Goal: Task Accomplishment & Management: Complete application form

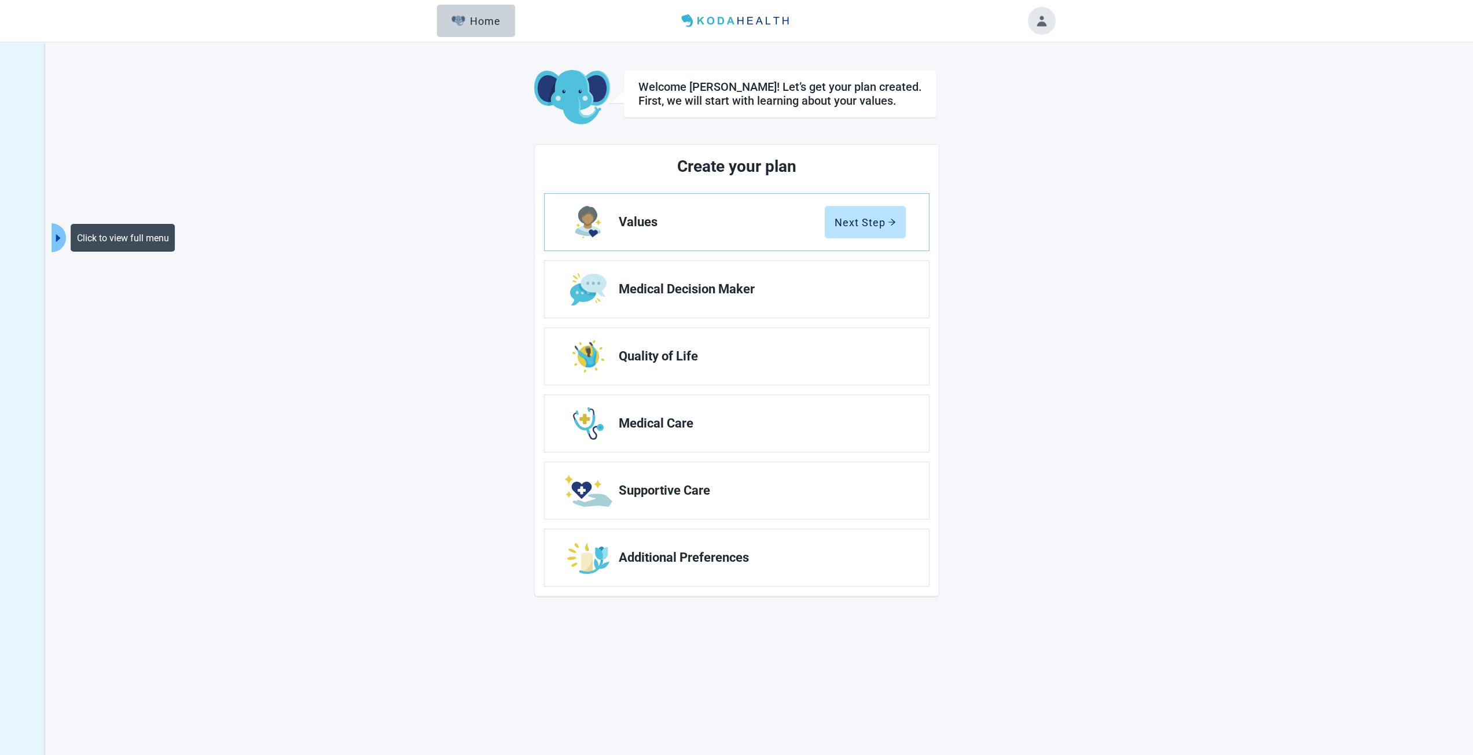
click at [61, 234] on icon "caret-right" at bounding box center [58, 238] width 11 height 11
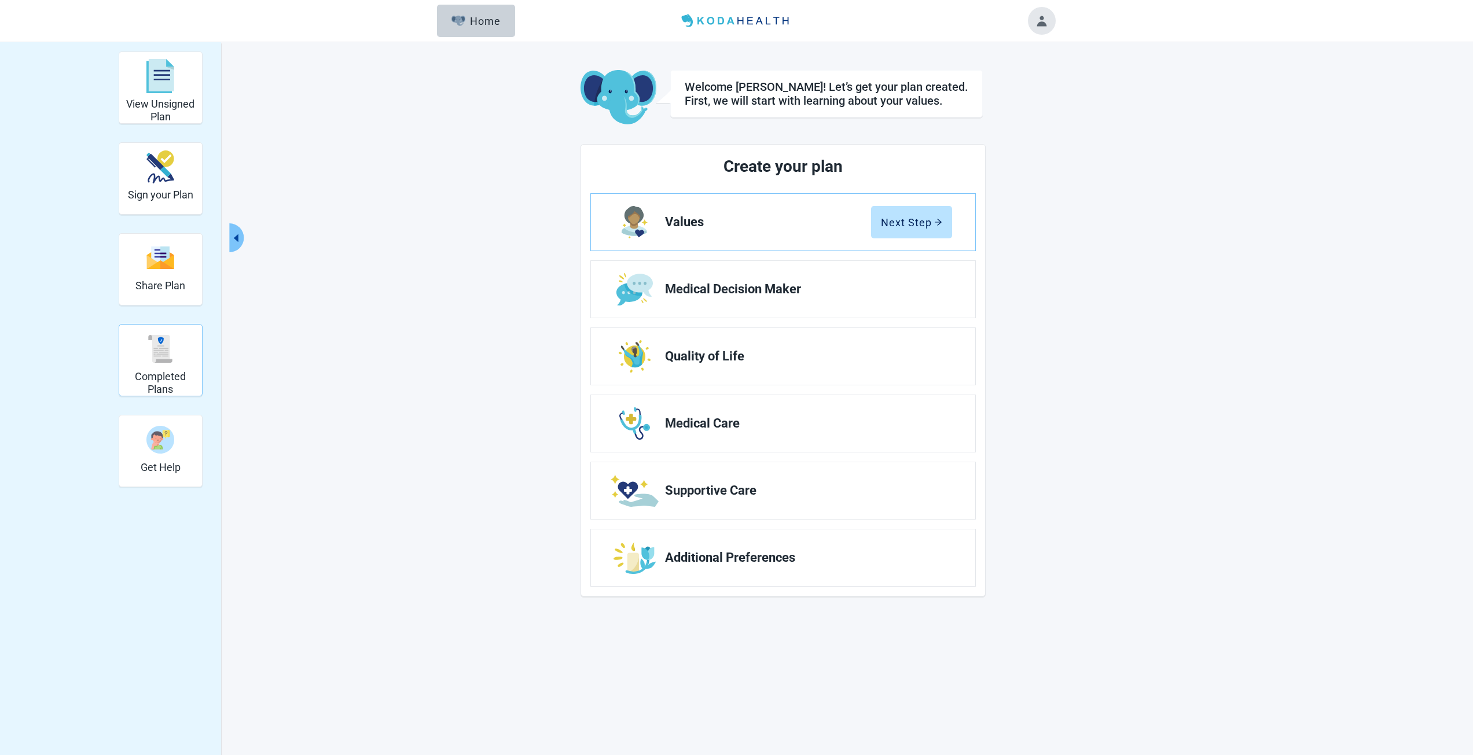
click at [158, 383] on h2 "Completed Plans" at bounding box center [160, 382] width 73 height 25
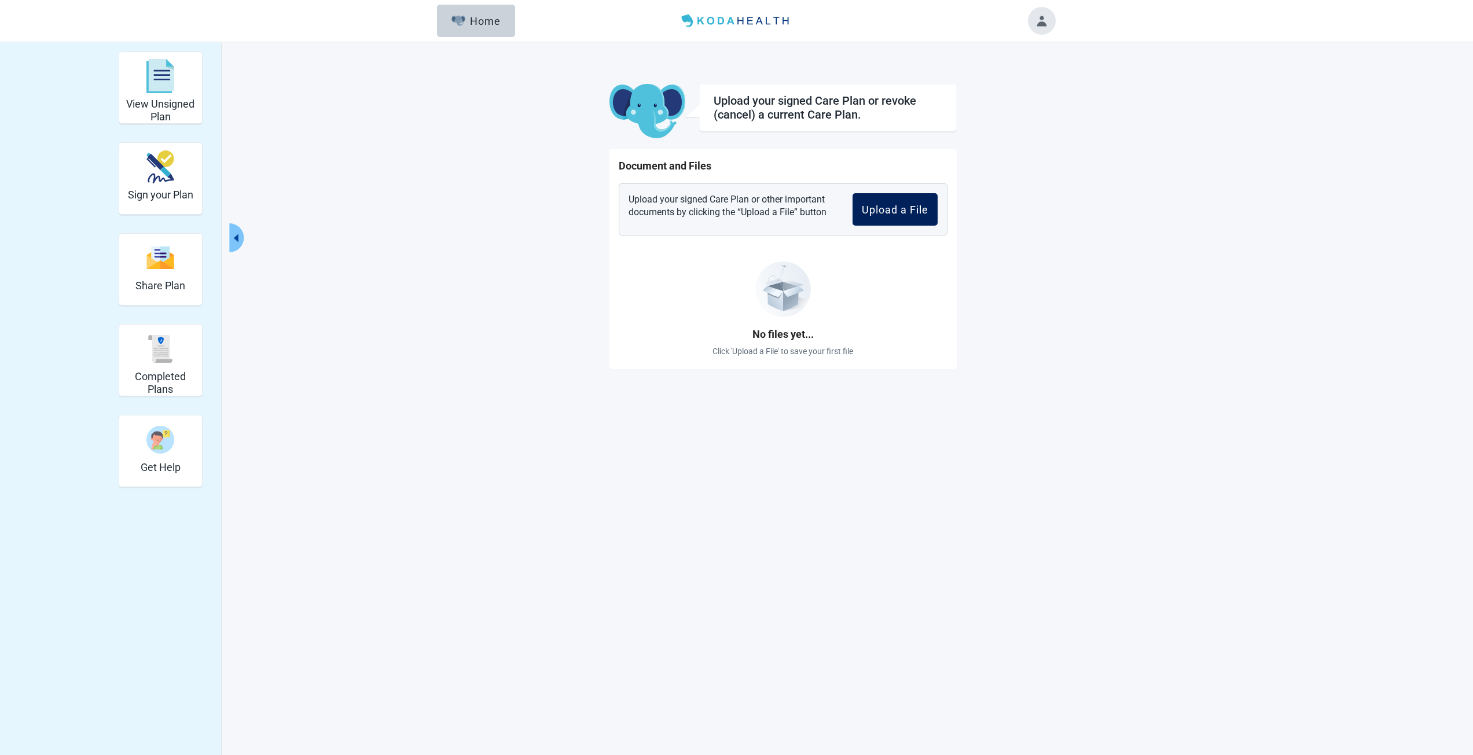
click at [901, 205] on div "Upload a File" at bounding box center [895, 210] width 67 height 12
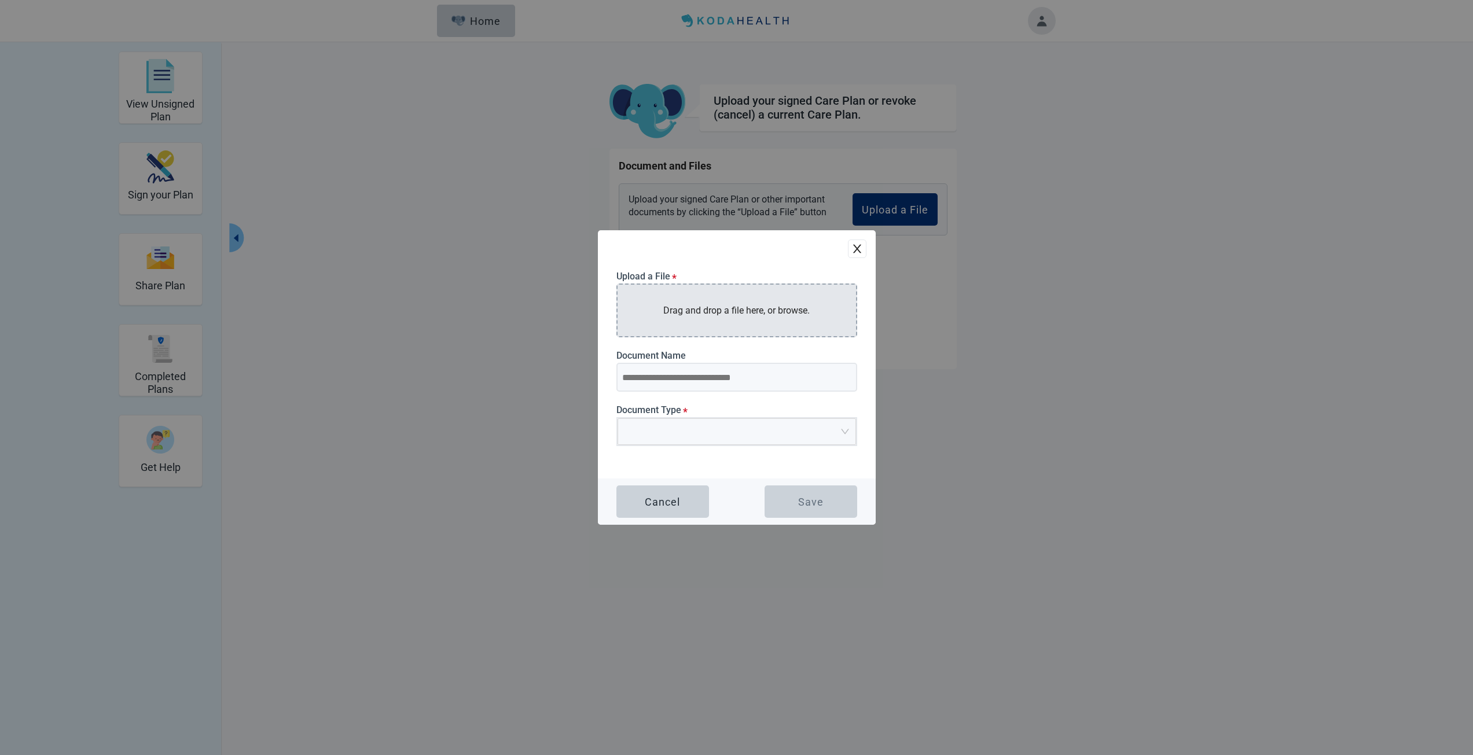
click at [701, 325] on div "Drag and drop a file here, or browse." at bounding box center [736, 311] width 241 height 54
type input "**********"
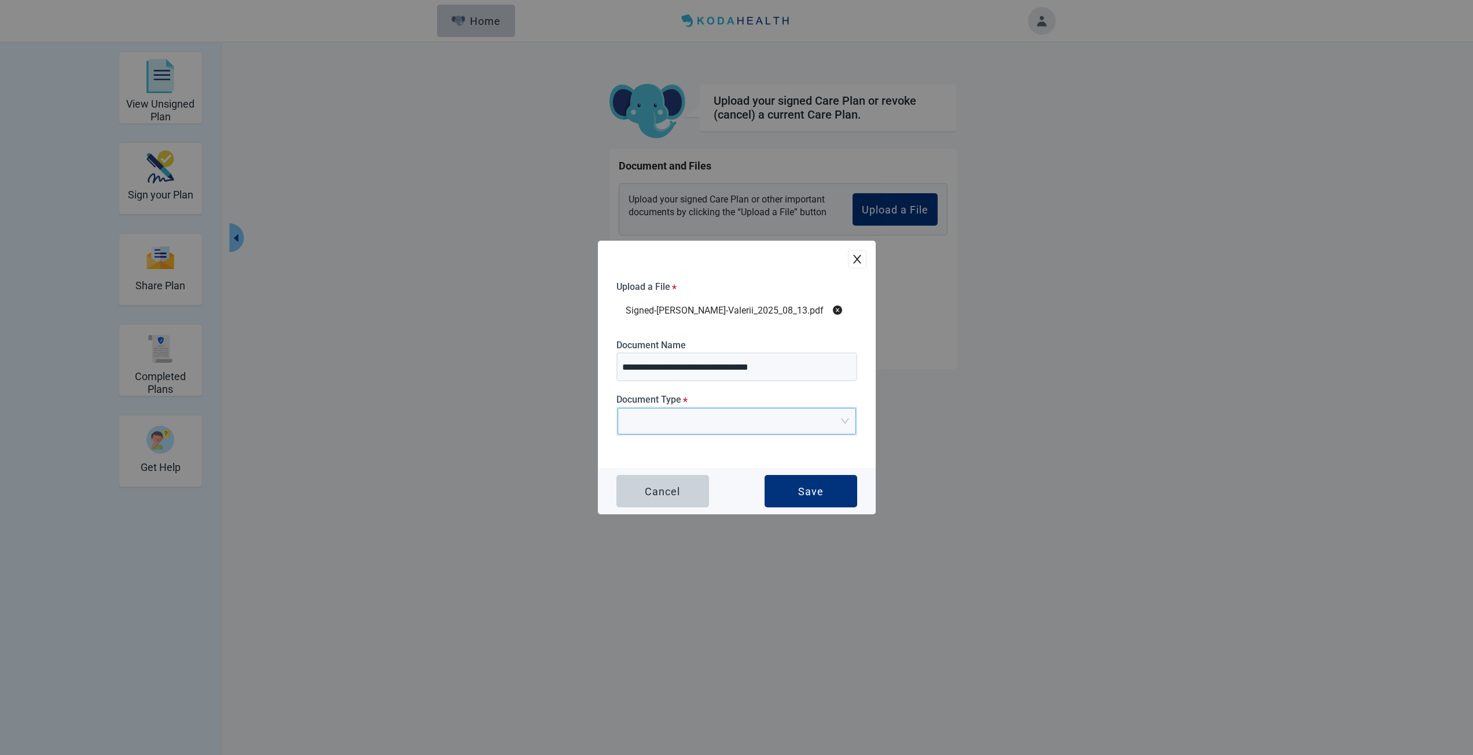
click at [735, 418] on input "Main content" at bounding box center [732, 416] width 216 height 17
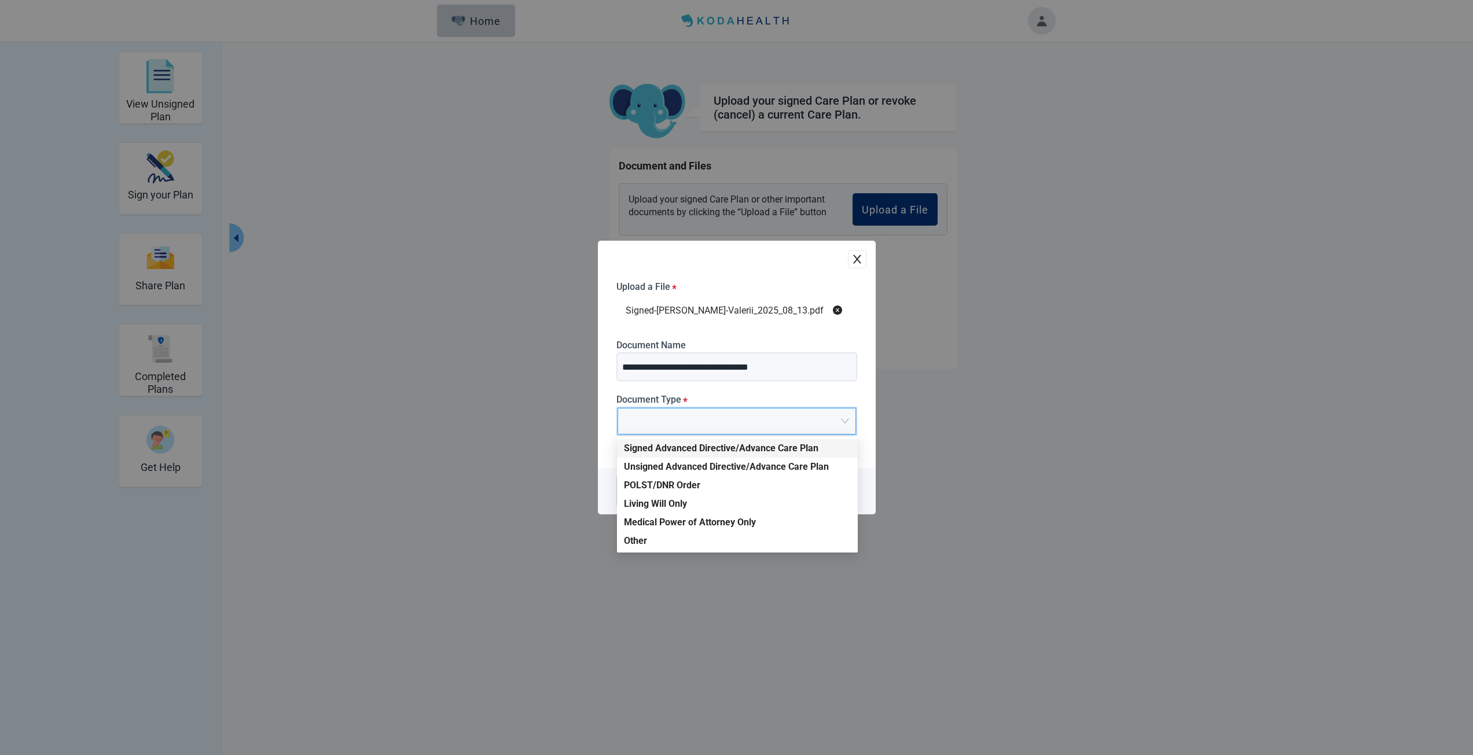
click at [737, 441] on div "Signed Advanced Directive/Advance Care Plan" at bounding box center [737, 448] width 241 height 19
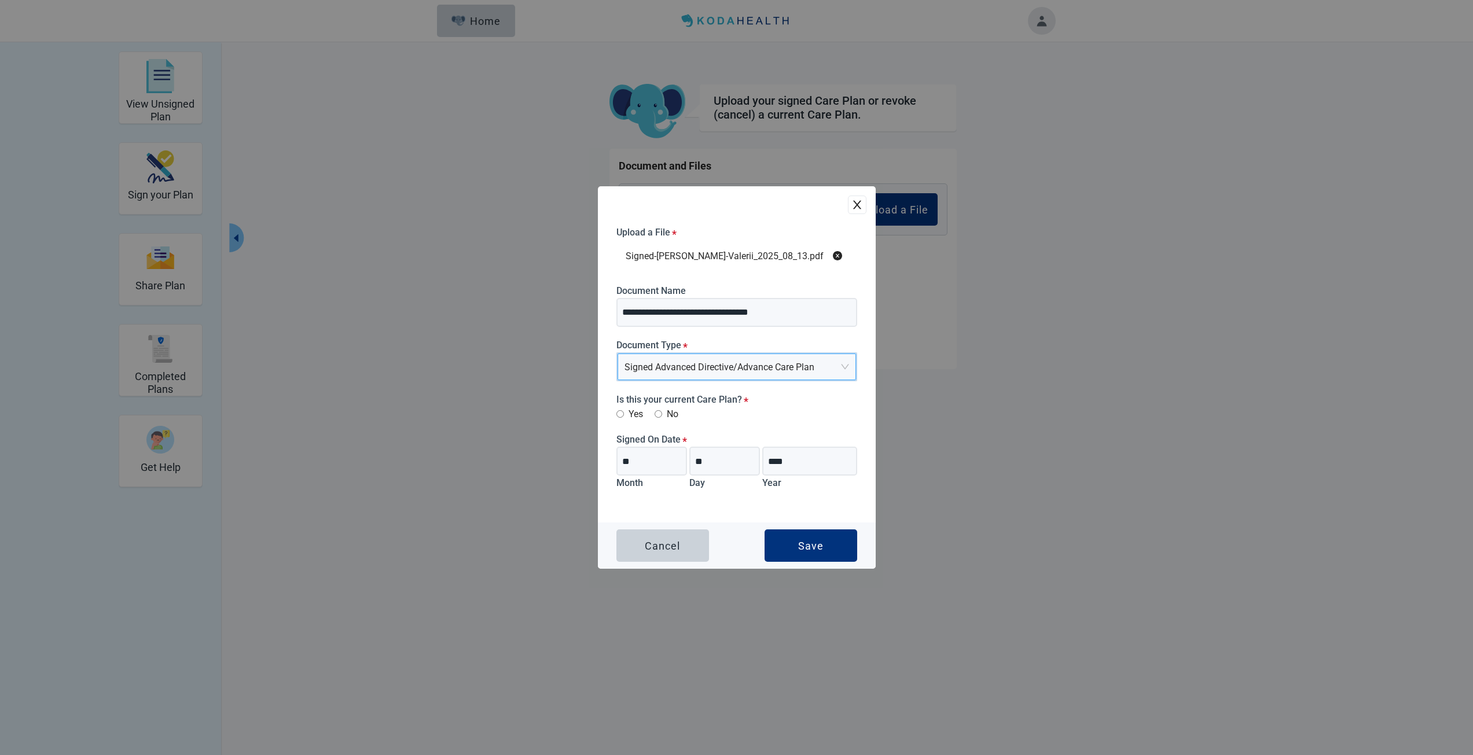
click at [634, 416] on label "Yes" at bounding box center [629, 414] width 27 height 14
click at [804, 540] on div "Save" at bounding box center [810, 546] width 25 height 12
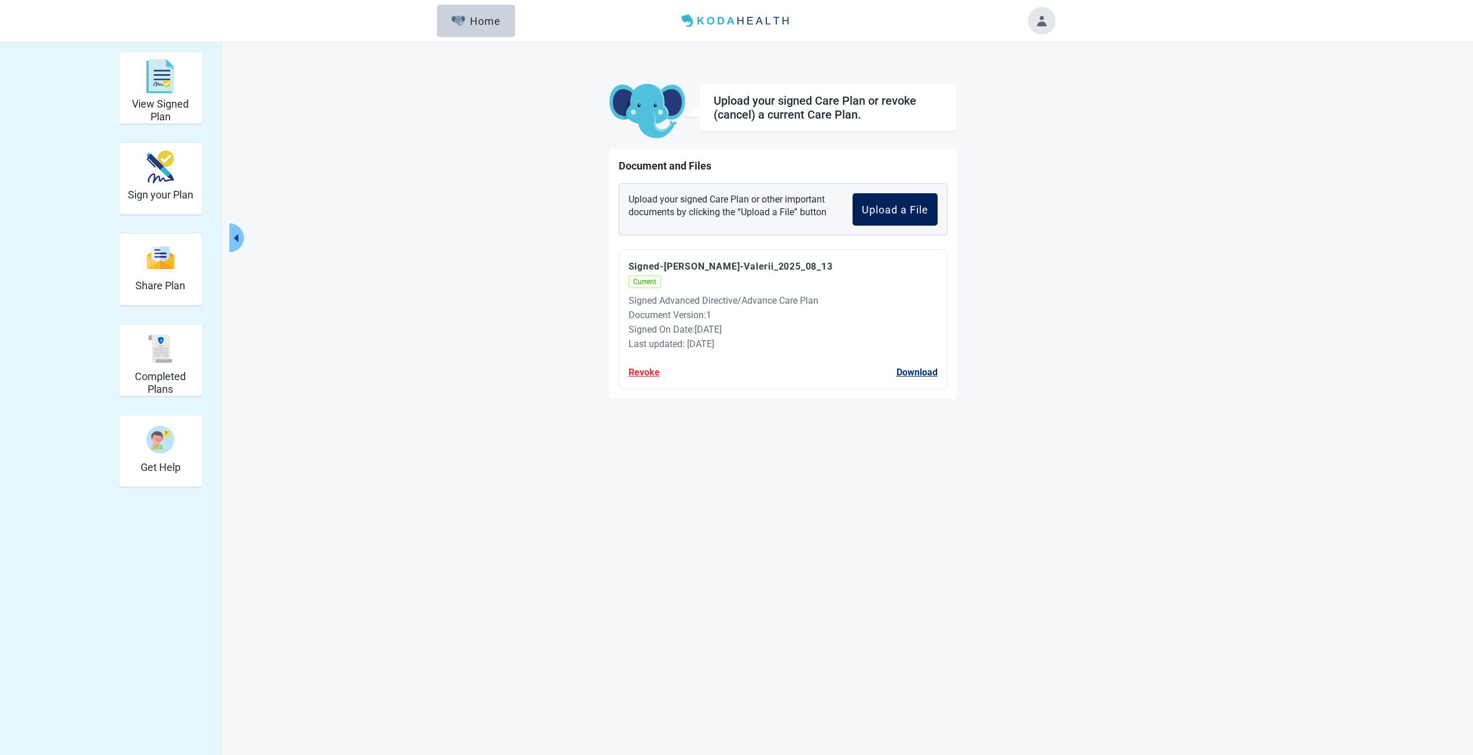
click at [884, 205] on div "Upload a File" at bounding box center [895, 210] width 67 height 12
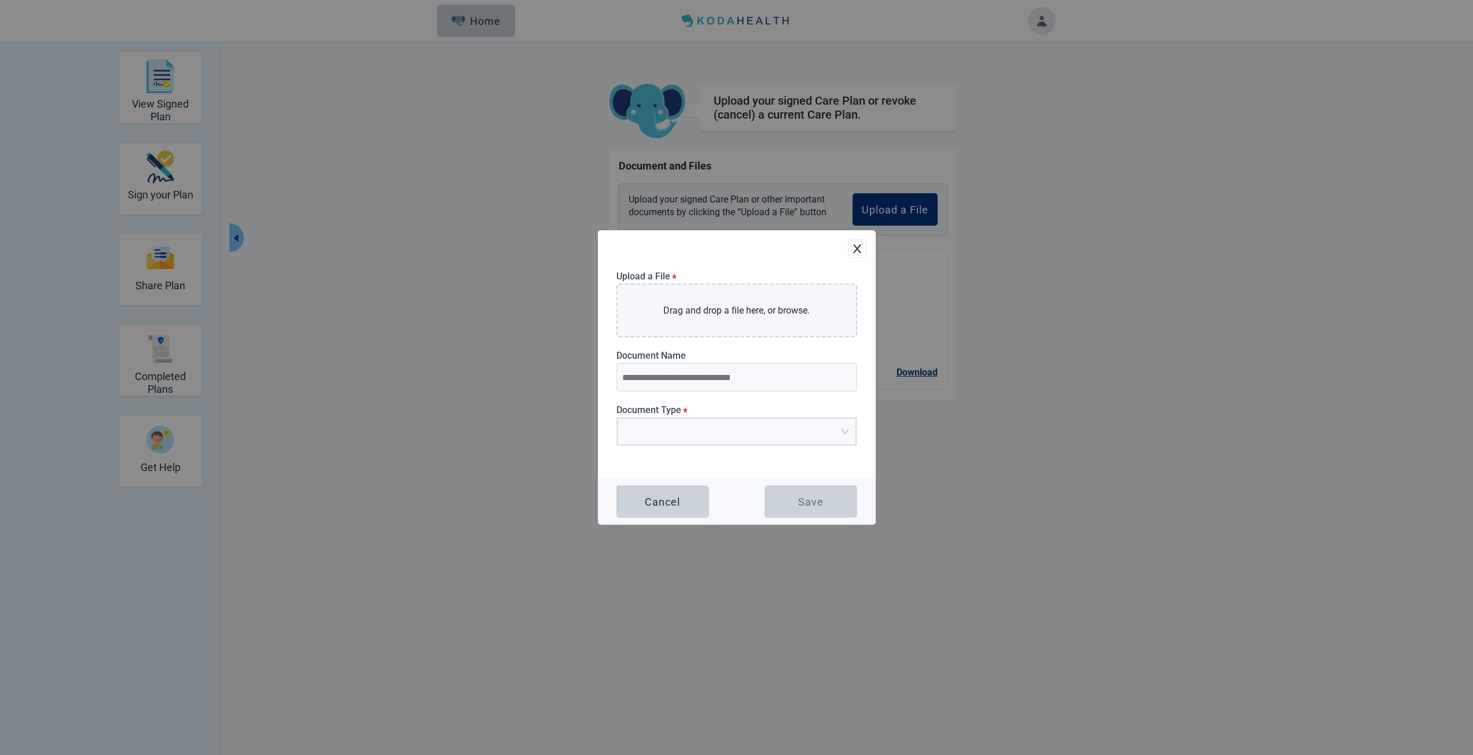
click at [867, 250] on div "Upload a File * Drag and drop a file here, or browse. Document Name Document Ty…" at bounding box center [737, 354] width 278 height 248
click at [862, 250] on icon "close" at bounding box center [857, 249] width 12 height 12
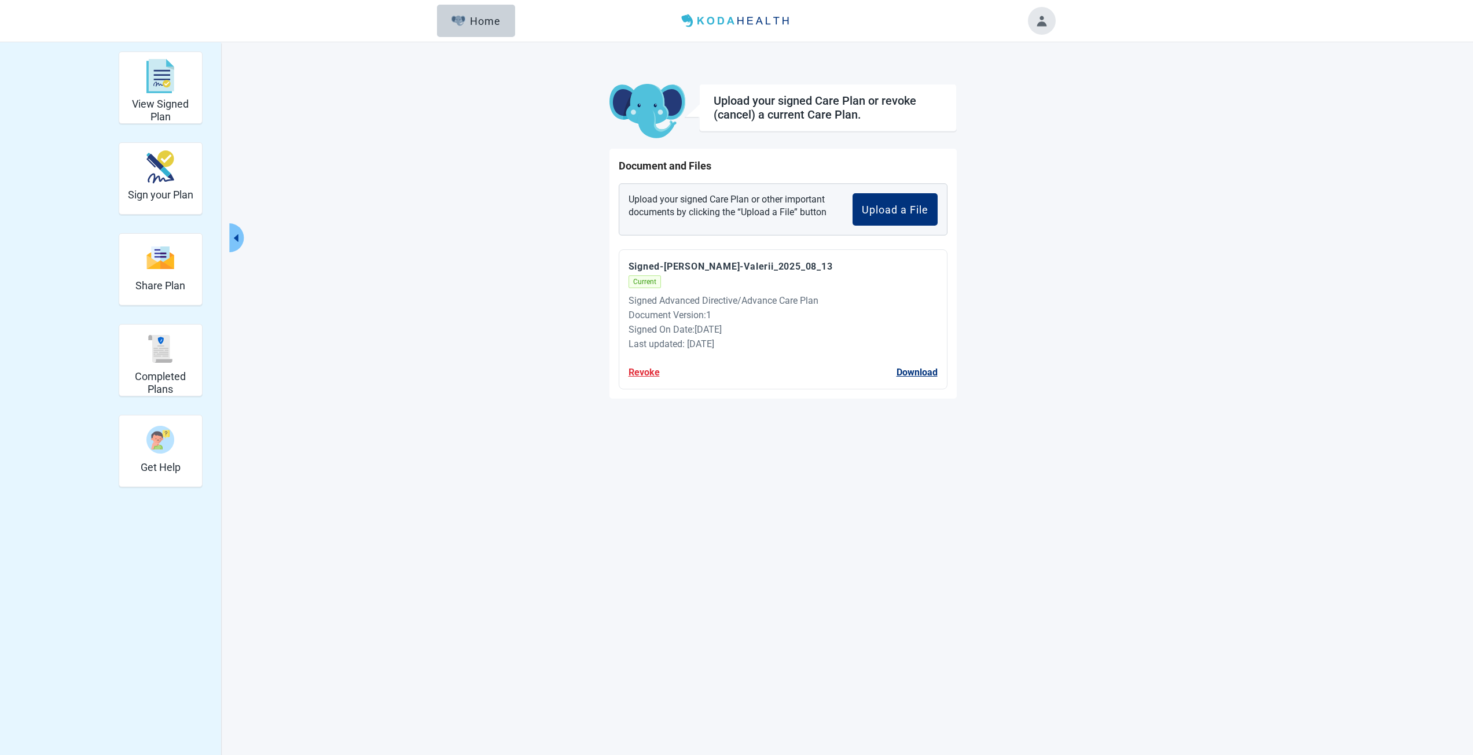
click at [640, 376] on button "Revoke" at bounding box center [643, 372] width 31 height 14
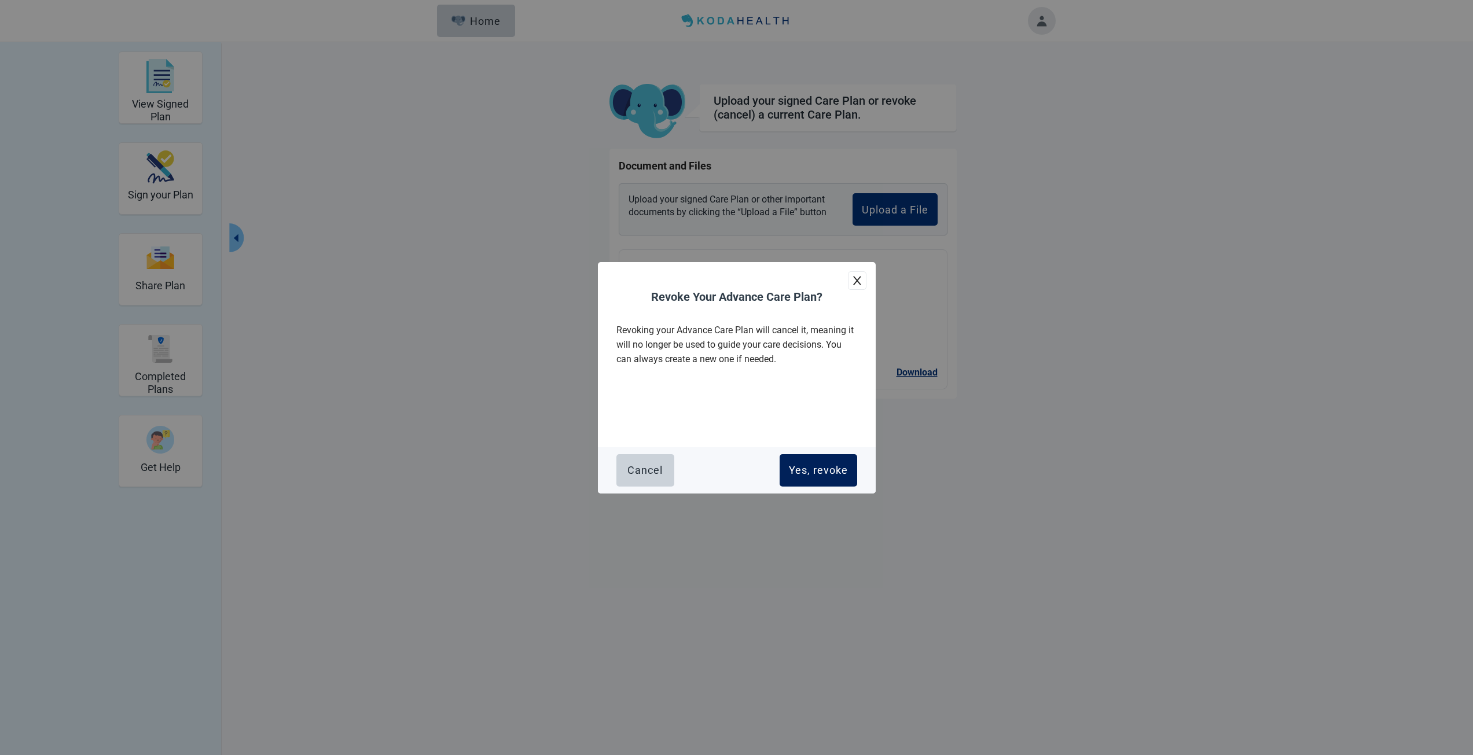
click at [827, 469] on div "Yes, revoke" at bounding box center [818, 471] width 59 height 12
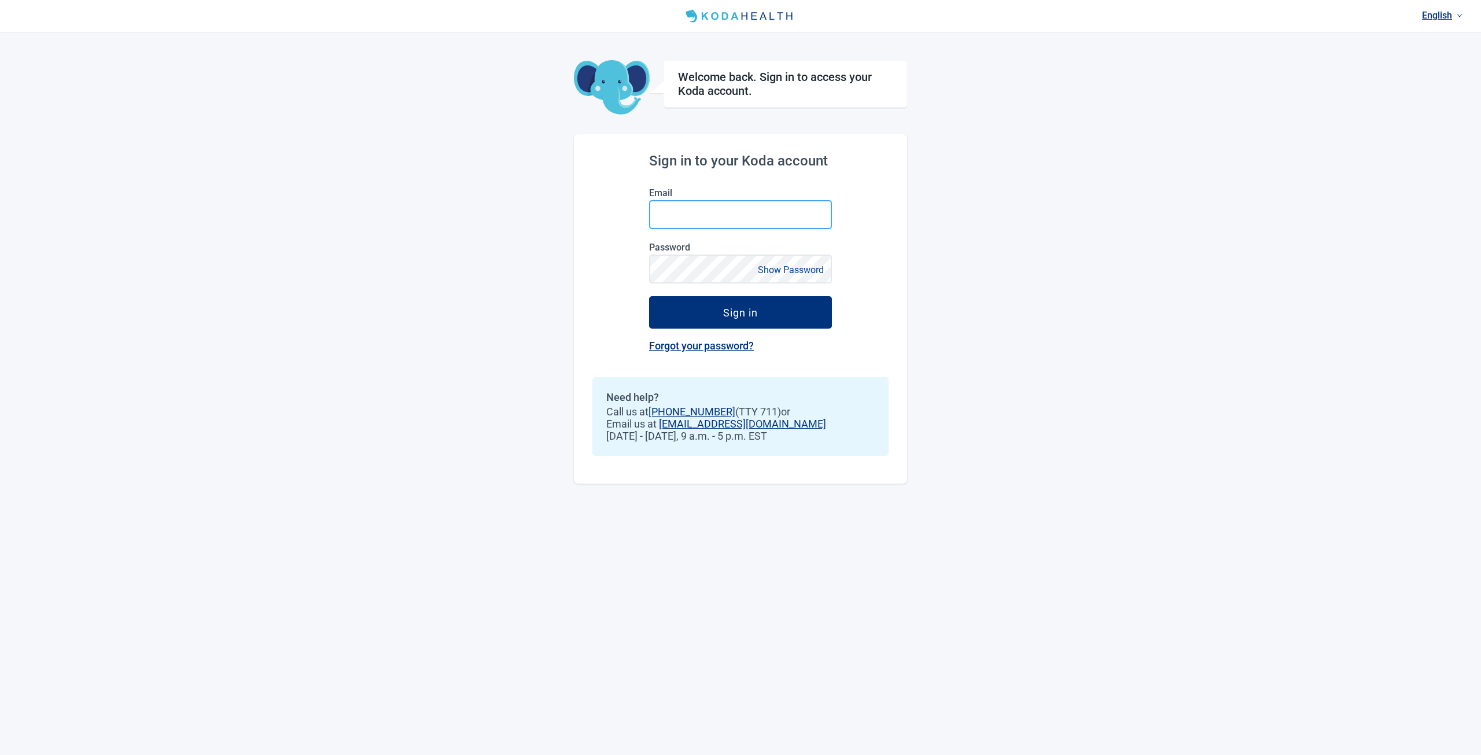
click at [748, 207] on input "Email" at bounding box center [740, 214] width 183 height 29
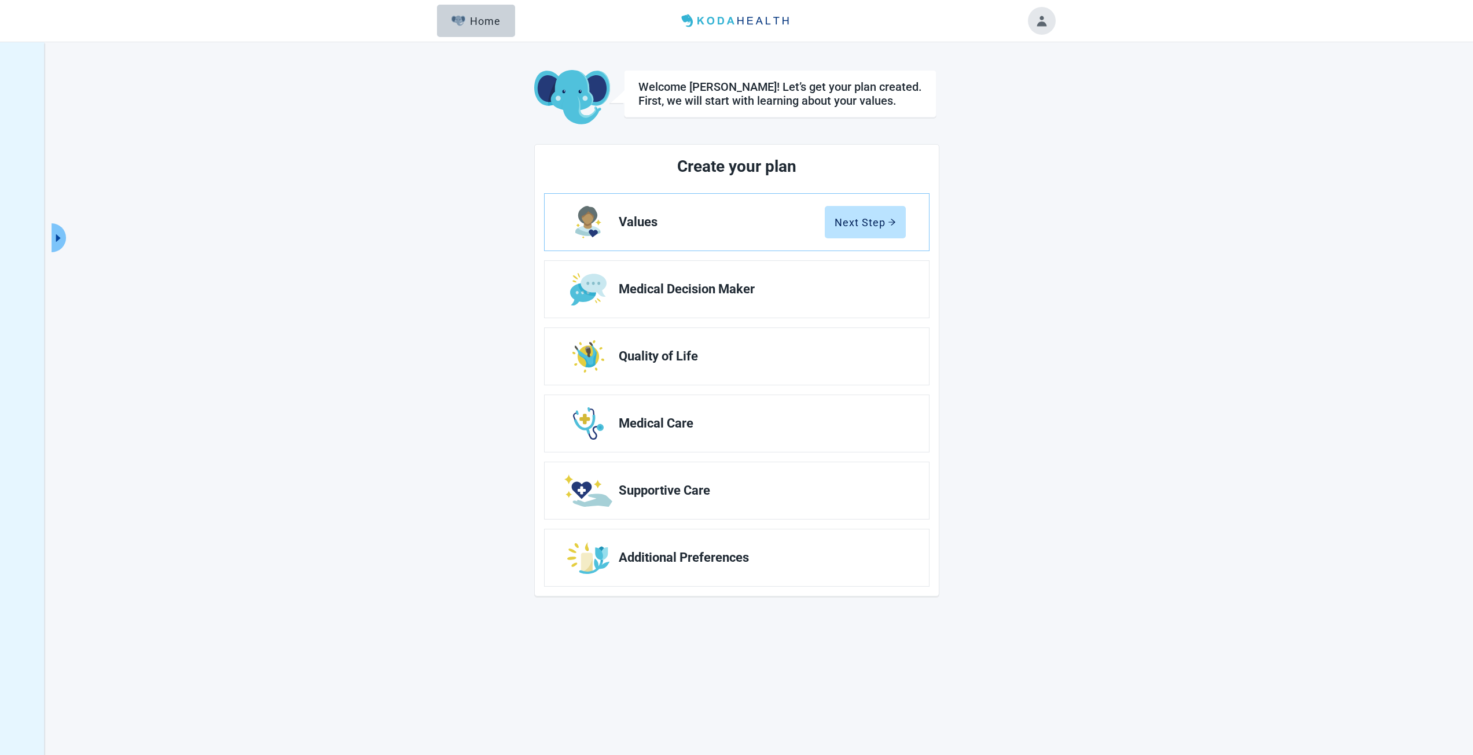
click at [58, 247] on button "Expand menu" at bounding box center [58, 237] width 14 height 29
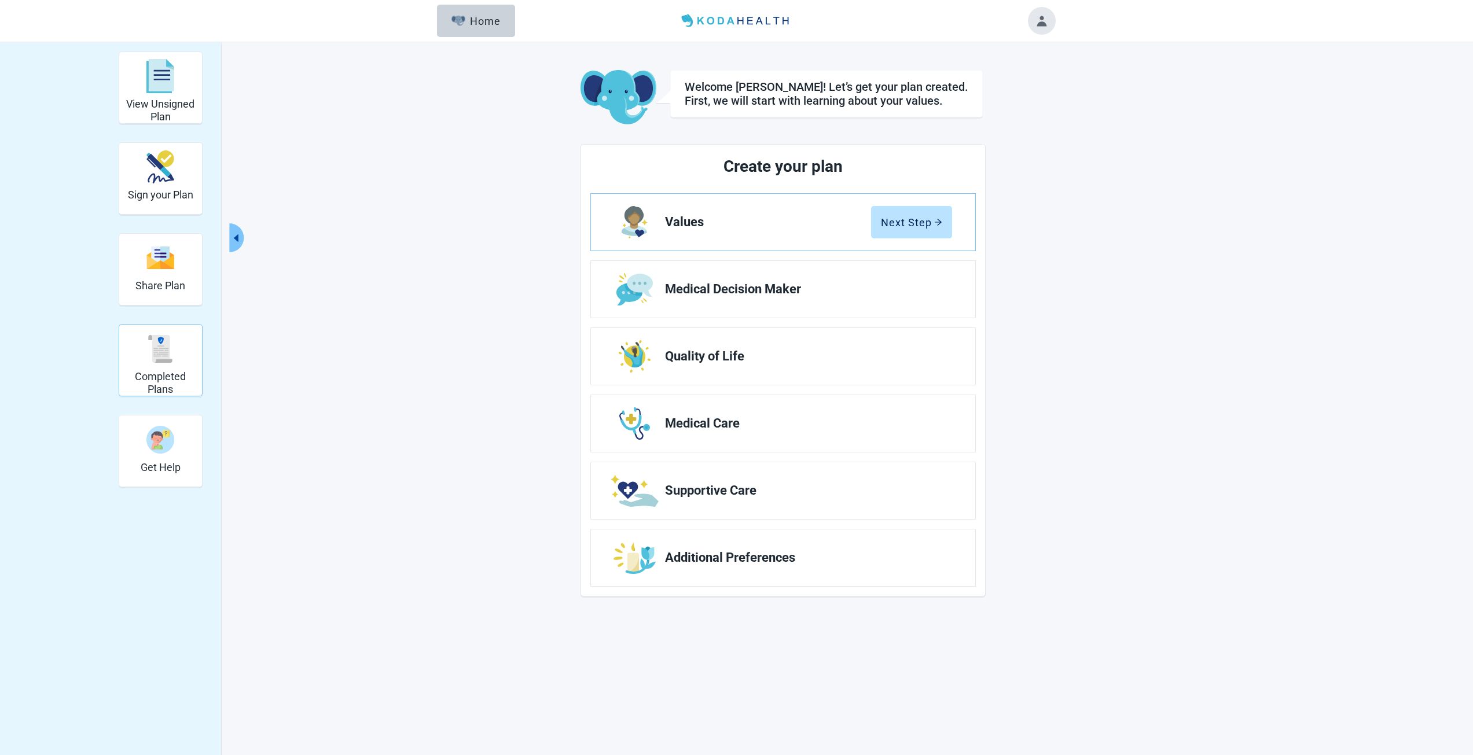
click at [157, 359] on img "Completed Plans" at bounding box center [160, 349] width 28 height 28
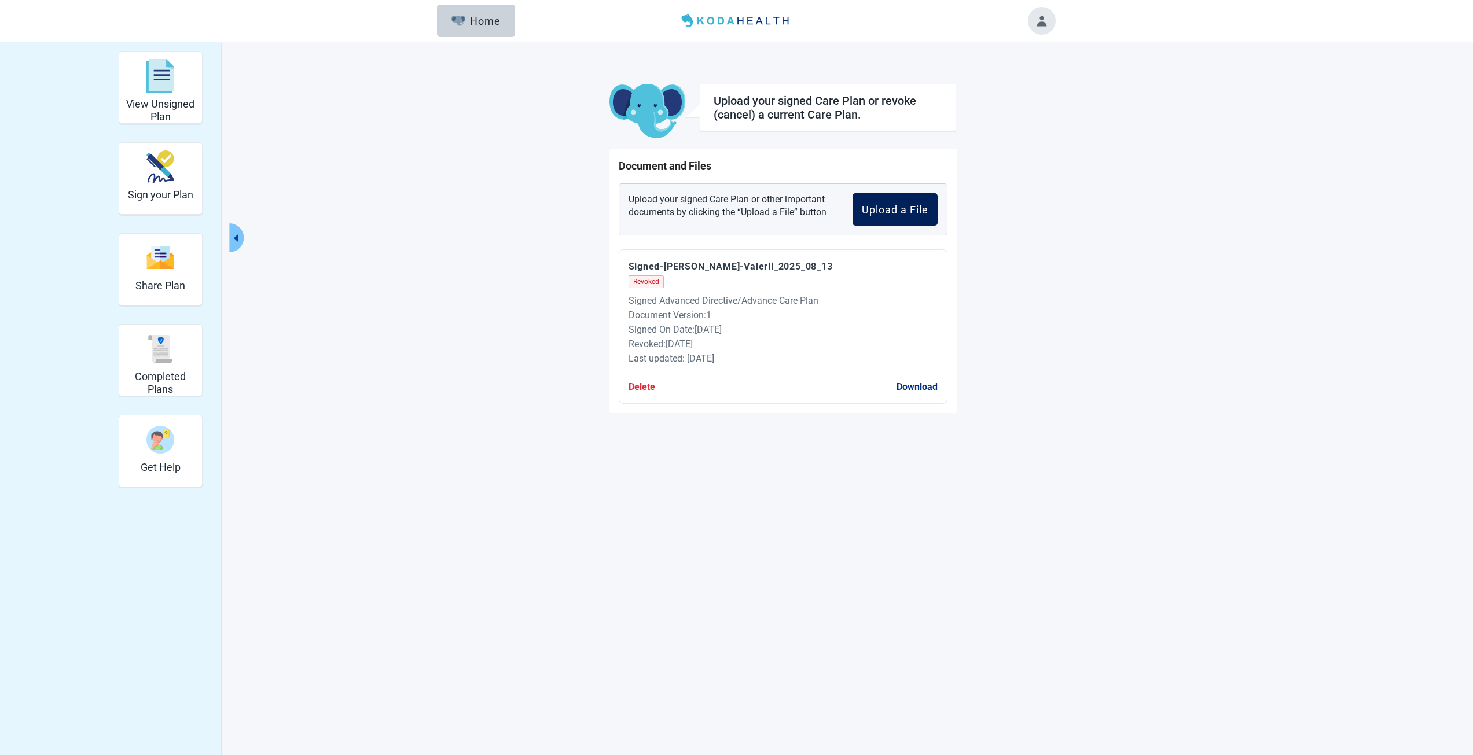
click at [931, 203] on button "Upload a File" at bounding box center [894, 209] width 85 height 32
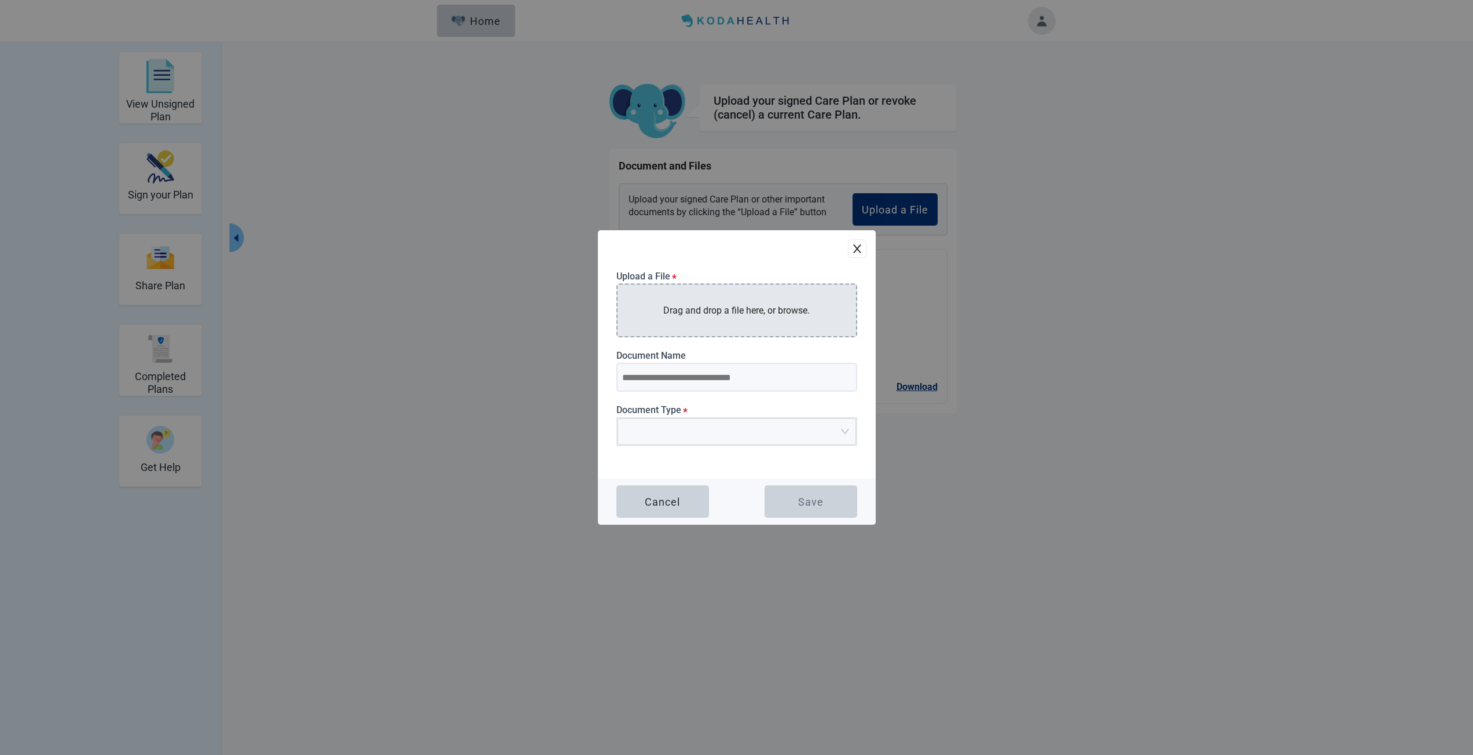
click at [696, 307] on p "Drag and drop a file here, or browse." at bounding box center [736, 310] width 146 height 14
type input "**********"
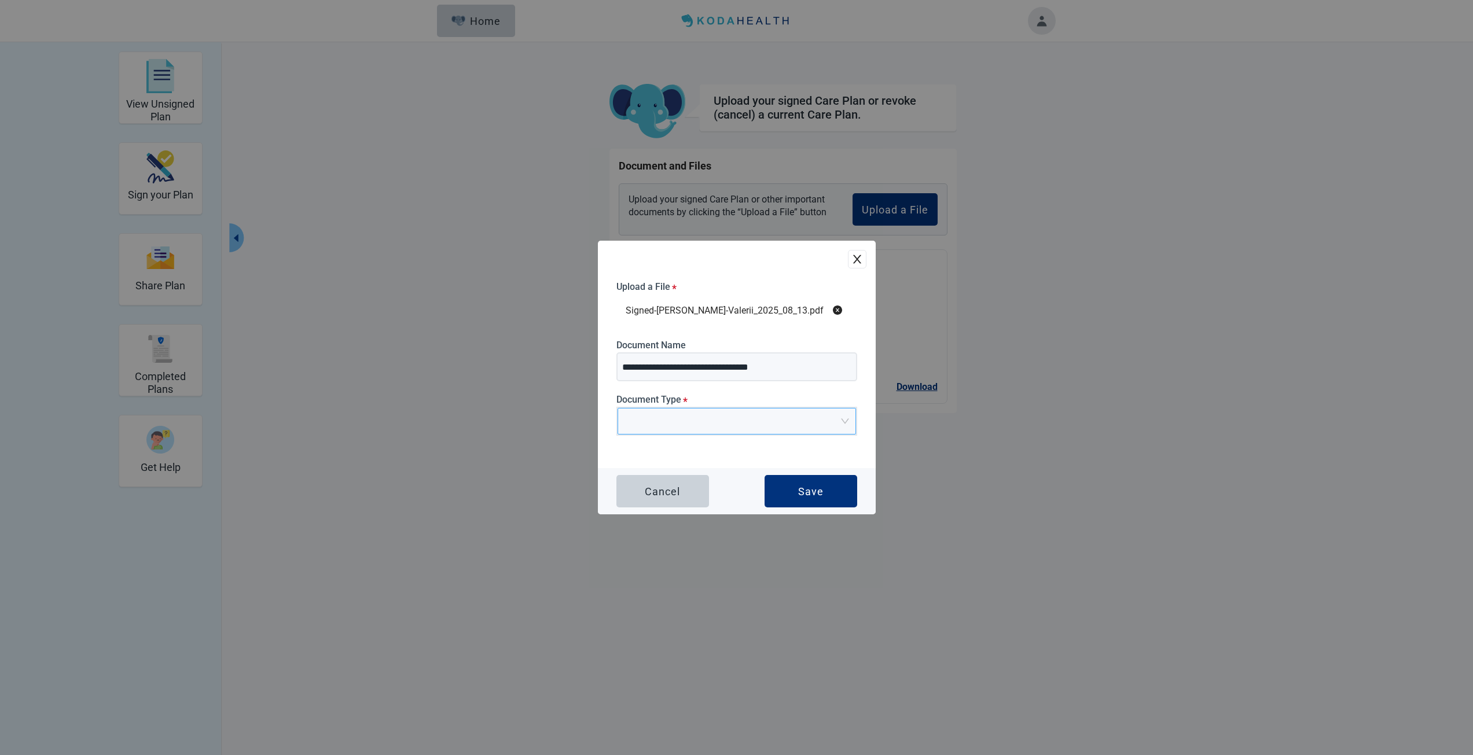
click at [706, 408] on div "Main content" at bounding box center [736, 421] width 238 height 27
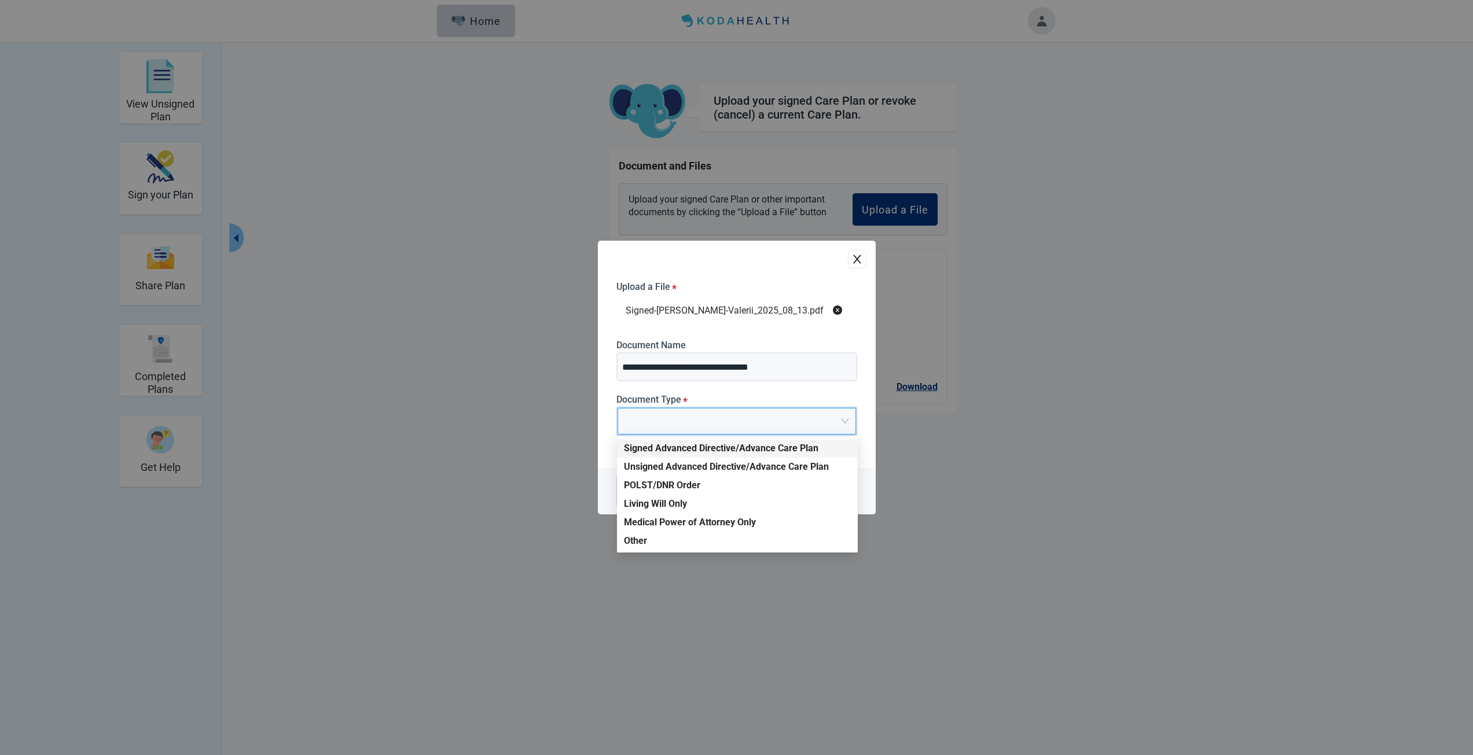
click at [695, 455] on div "Signed Advanced Directive/Advance Care Plan" at bounding box center [737, 448] width 241 height 19
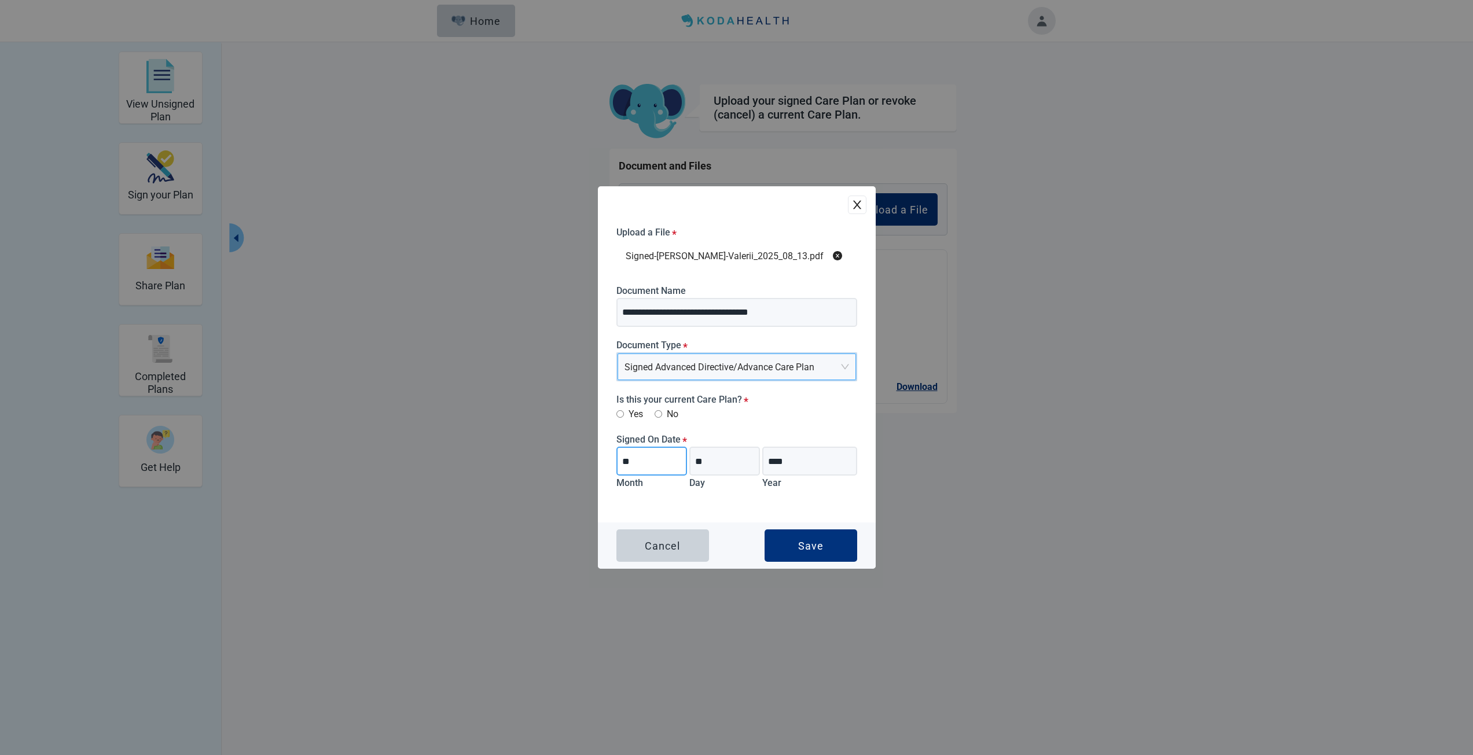
click at [672, 459] on input "**" at bounding box center [651, 461] width 71 height 29
click at [636, 415] on label "Yes" at bounding box center [629, 414] width 27 height 14
click at [790, 546] on button "Save" at bounding box center [810, 545] width 93 height 32
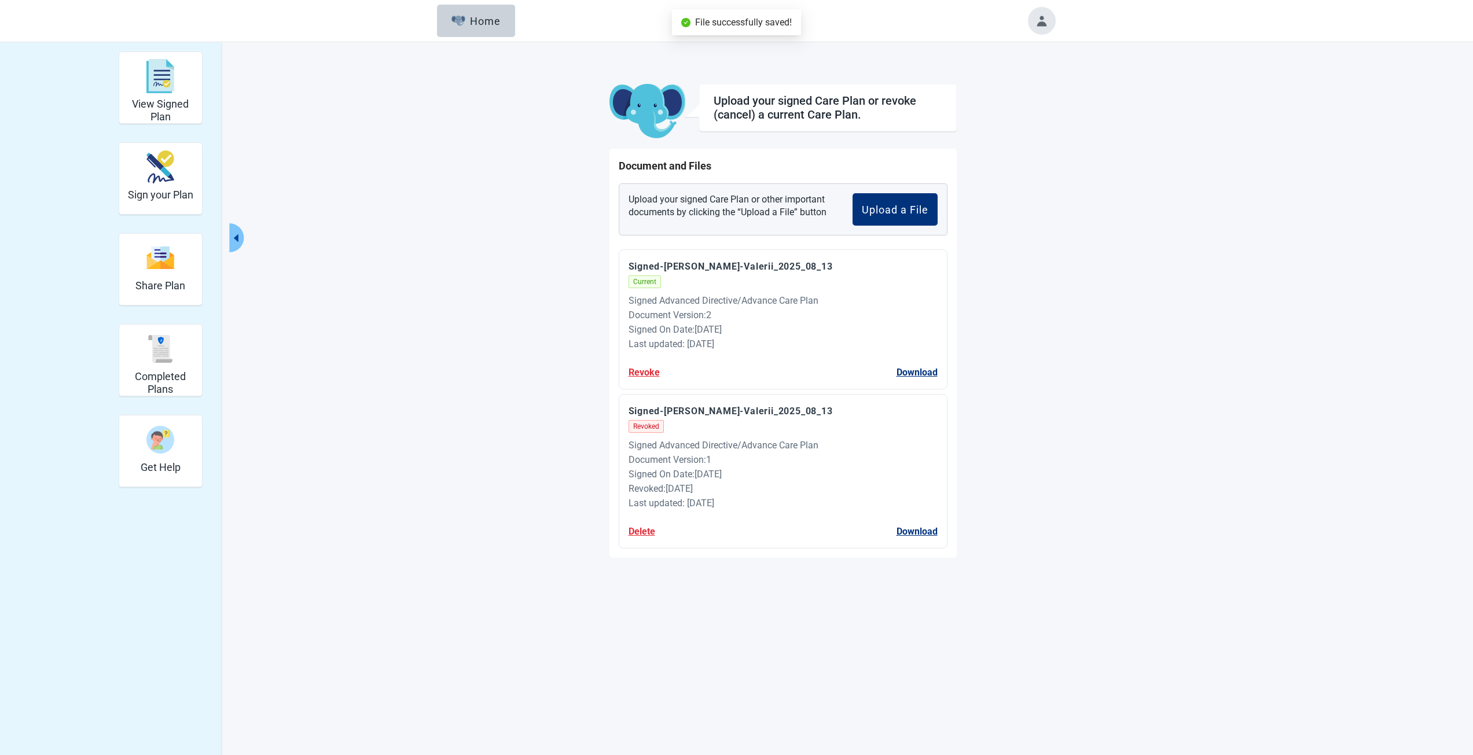
click at [880, 208] on div "Upload a File" at bounding box center [895, 210] width 67 height 12
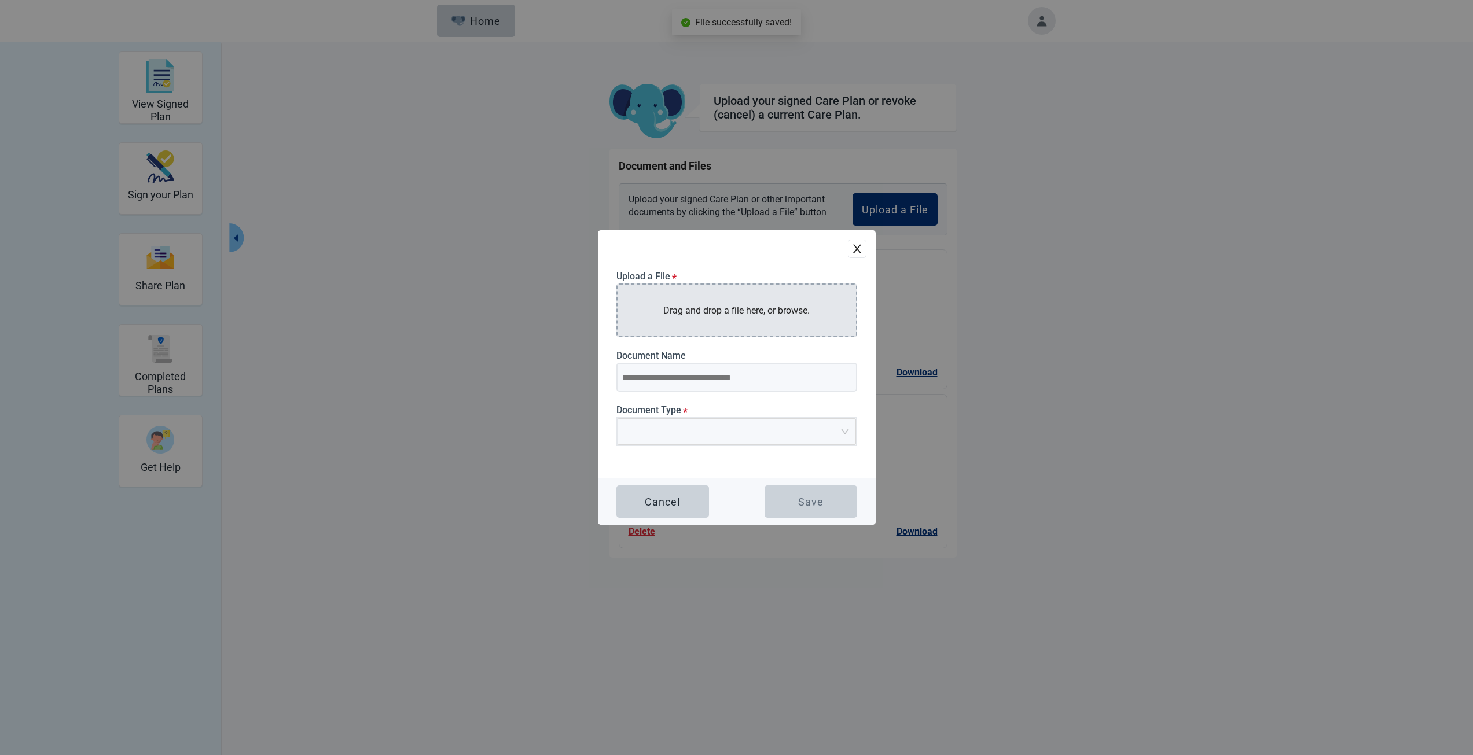
click at [694, 318] on div "Drag and drop a file here, or browse." at bounding box center [736, 311] width 241 height 54
type input "**********"
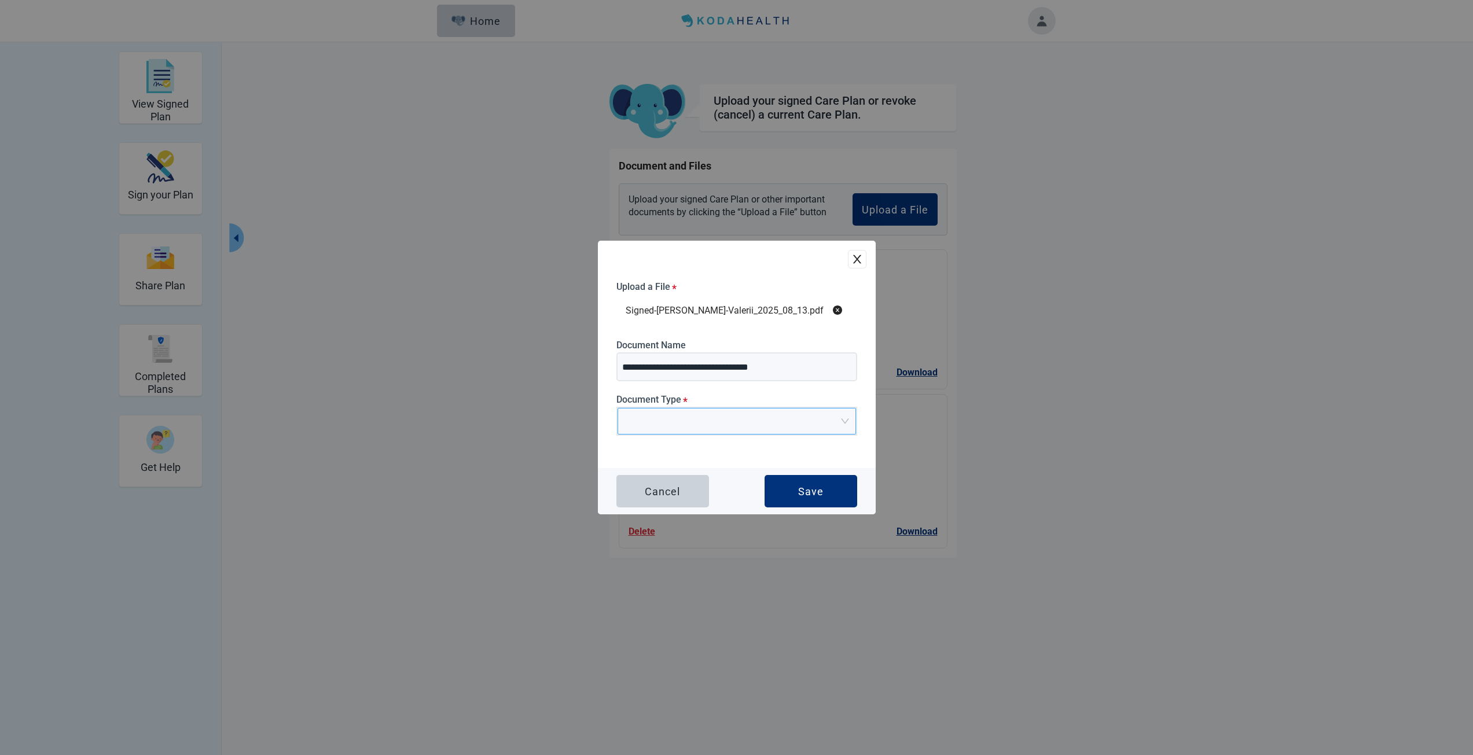
click at [651, 413] on input "Main content" at bounding box center [732, 416] width 216 height 17
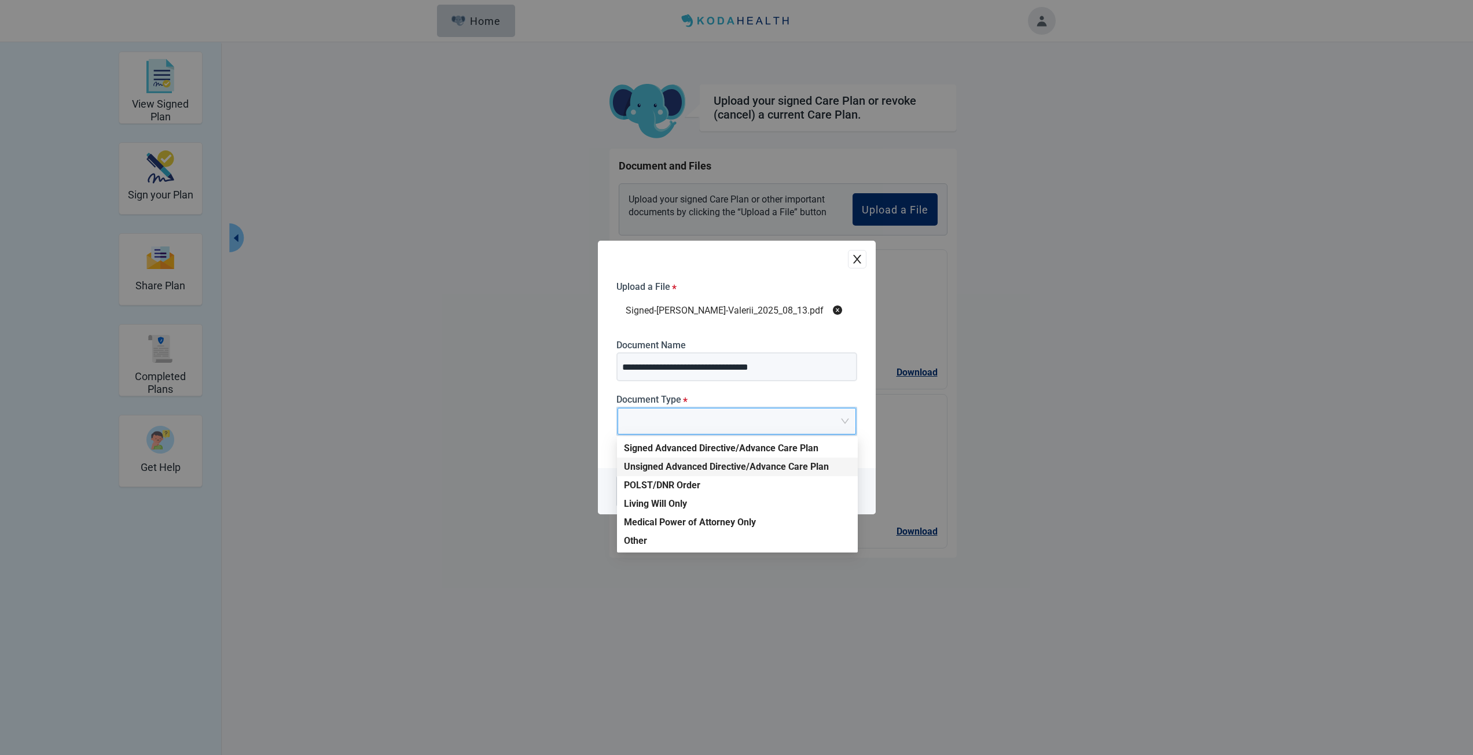
click at [653, 443] on div "Signed Advanced Directive/Advance Care Plan" at bounding box center [737, 448] width 227 height 13
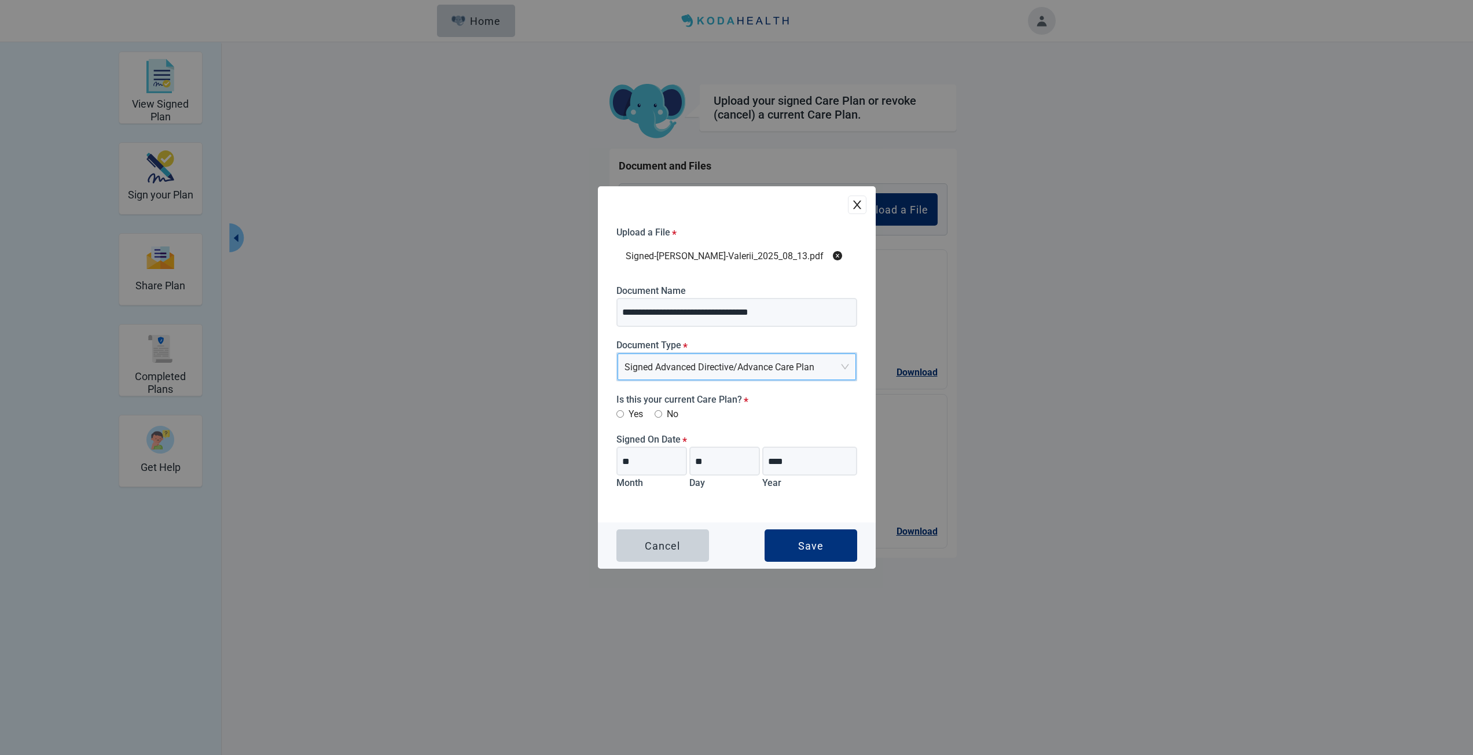
click at [668, 413] on label "No" at bounding box center [666, 414] width 24 height 14
click at [624, 410] on label "Yes" at bounding box center [629, 414] width 27 height 14
click at [829, 548] on button "Save" at bounding box center [810, 545] width 93 height 32
